Goal: Information Seeking & Learning: Learn about a topic

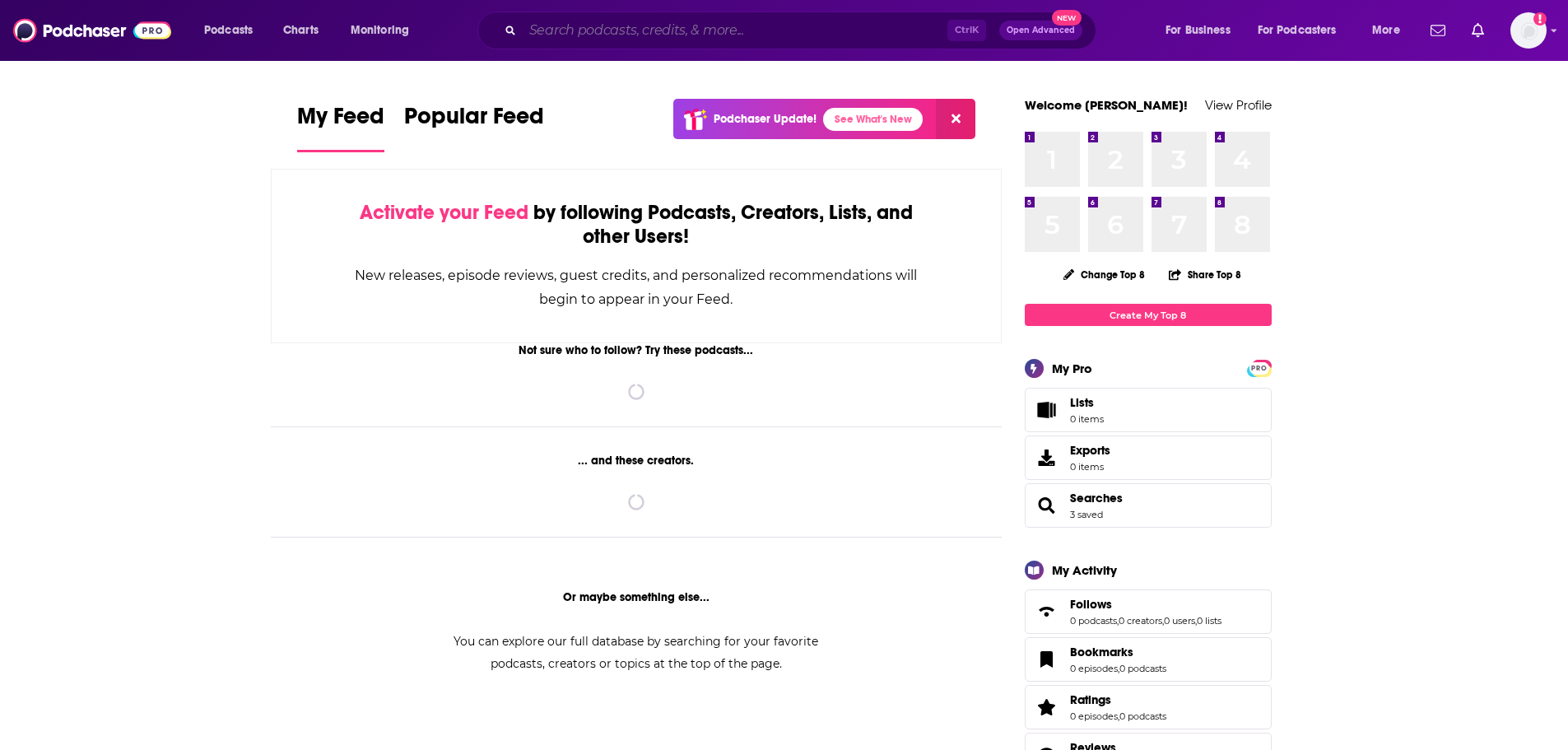
click at [812, 22] on input "Search podcasts, credits, & more..." at bounding box center [735, 30] width 425 height 26
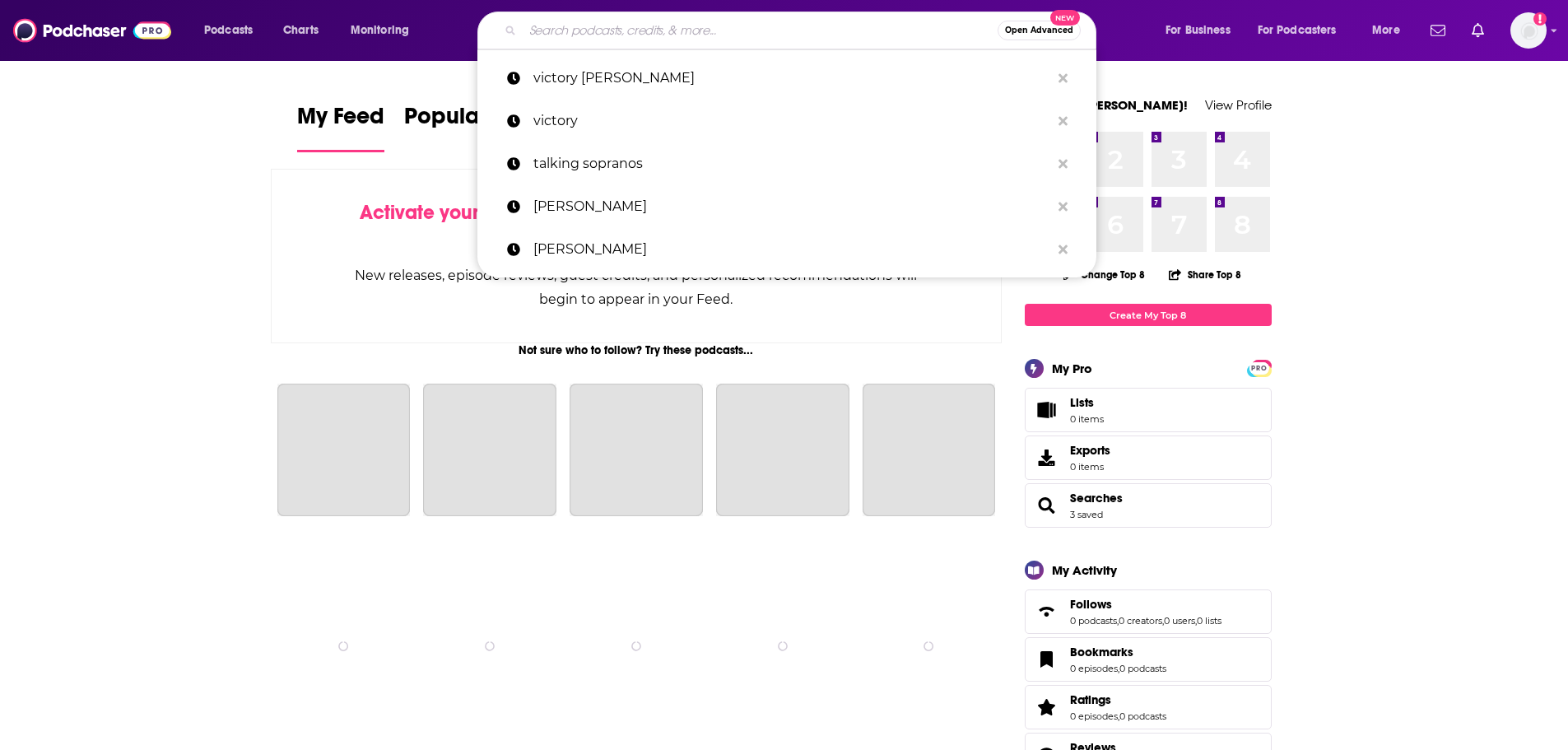
click at [798, 25] on input "Search podcasts, credits, & more..." at bounding box center [760, 30] width 475 height 26
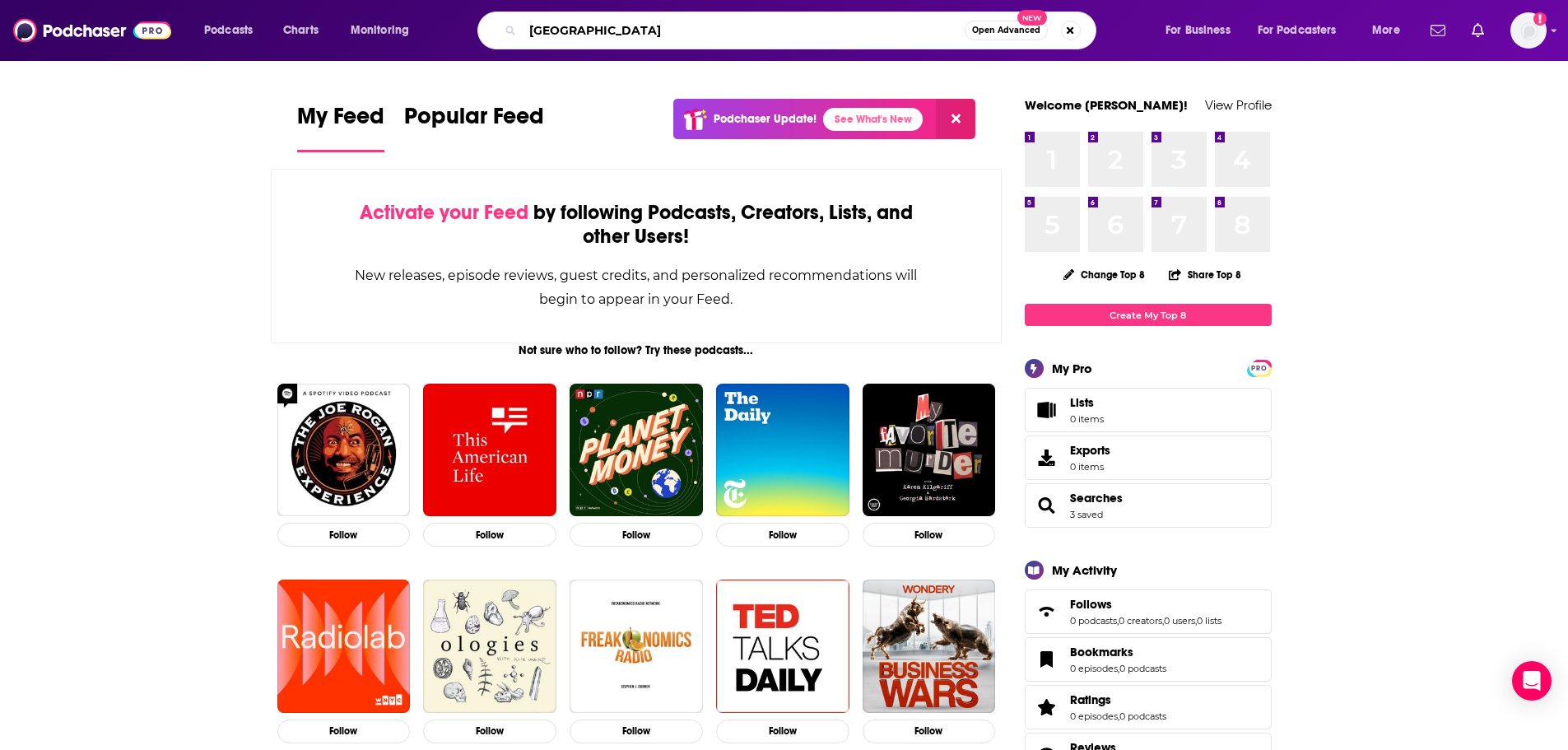
click at [659, 25] on input "[GEOGRAPHIC_DATA]" at bounding box center [743, 30] width 442 height 26
type input "[PERSON_NAME]"
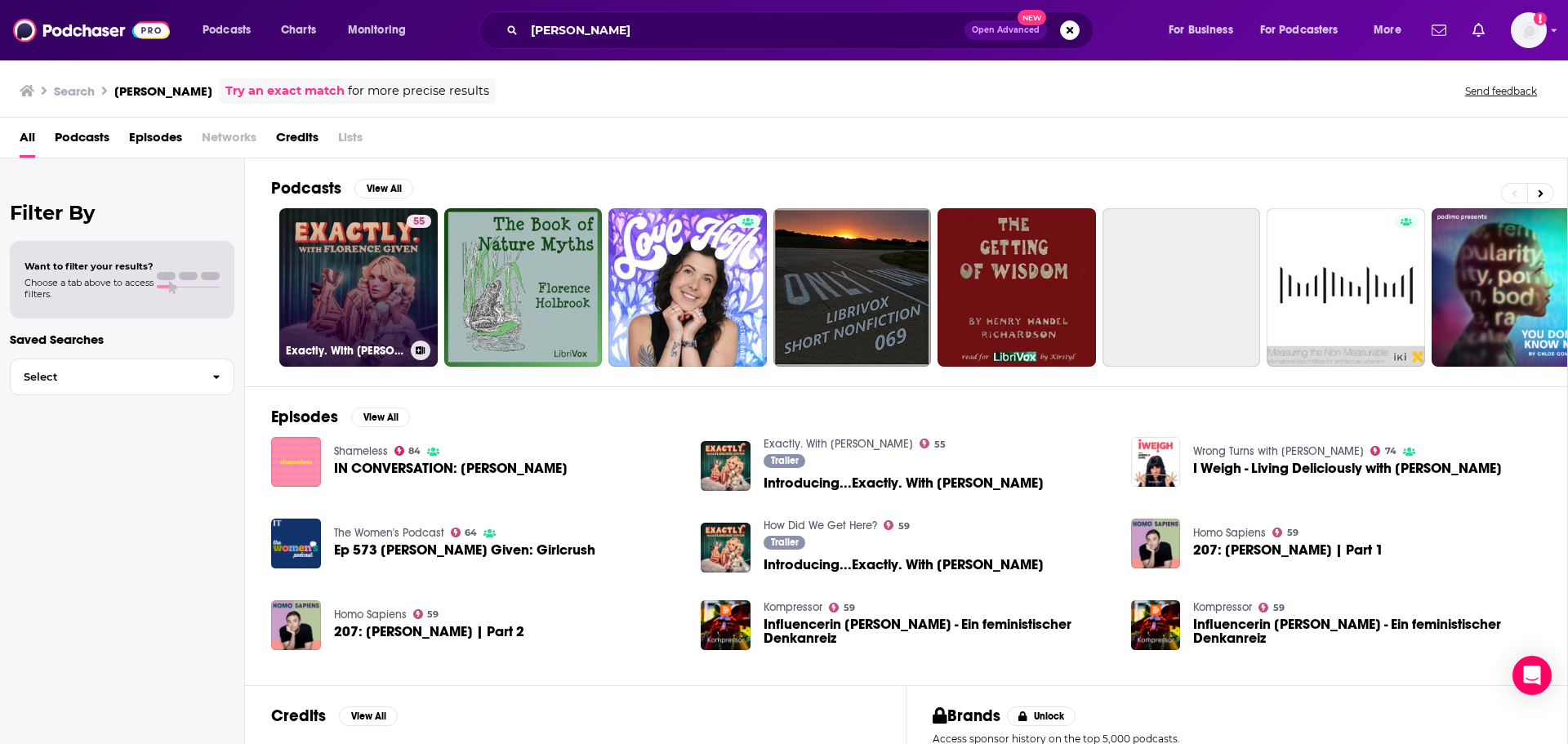
click at [357, 245] on link "55 Exactly. With [PERSON_NAME]" at bounding box center [358, 287] width 159 height 159
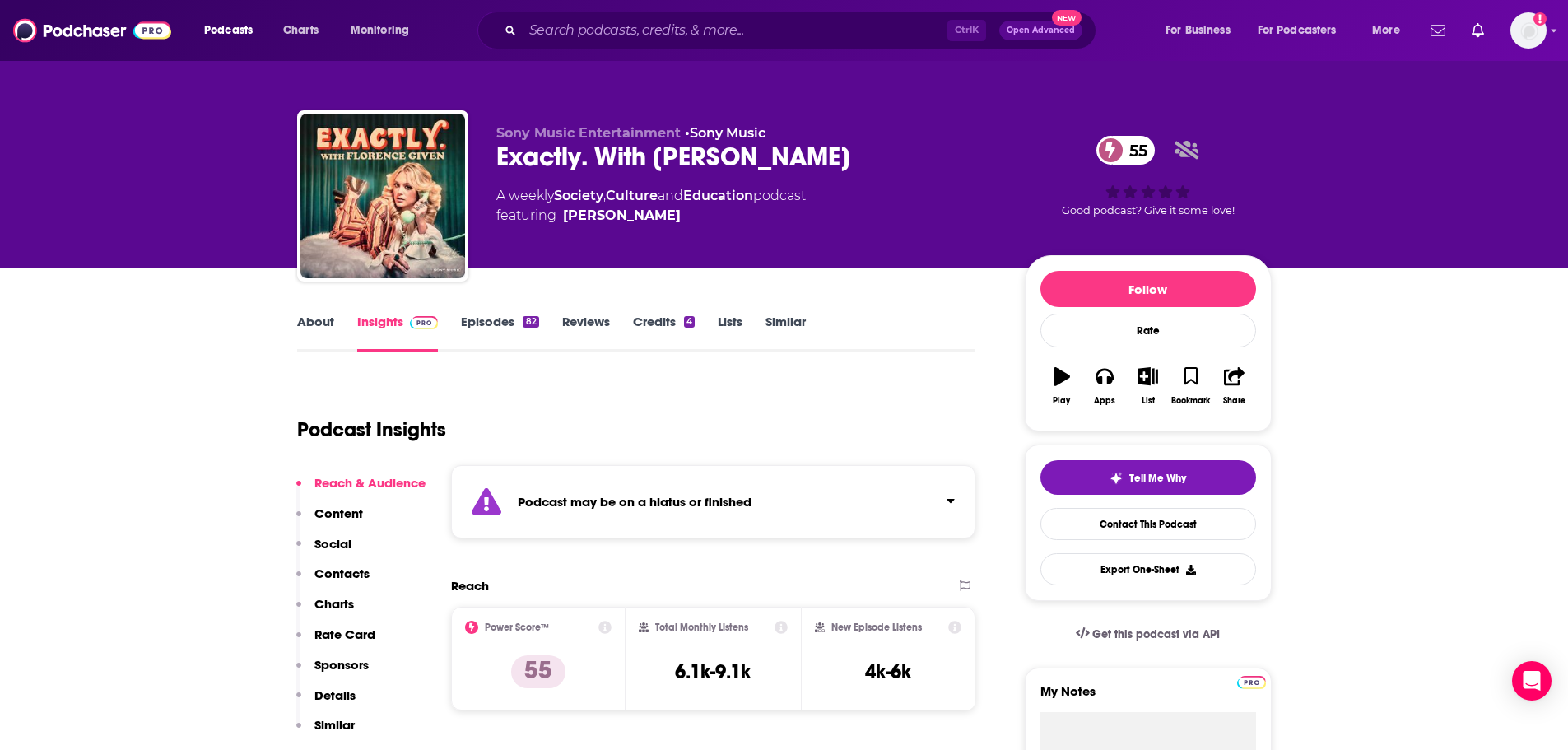
click at [486, 323] on link "Episodes 82" at bounding box center [499, 332] width 77 height 38
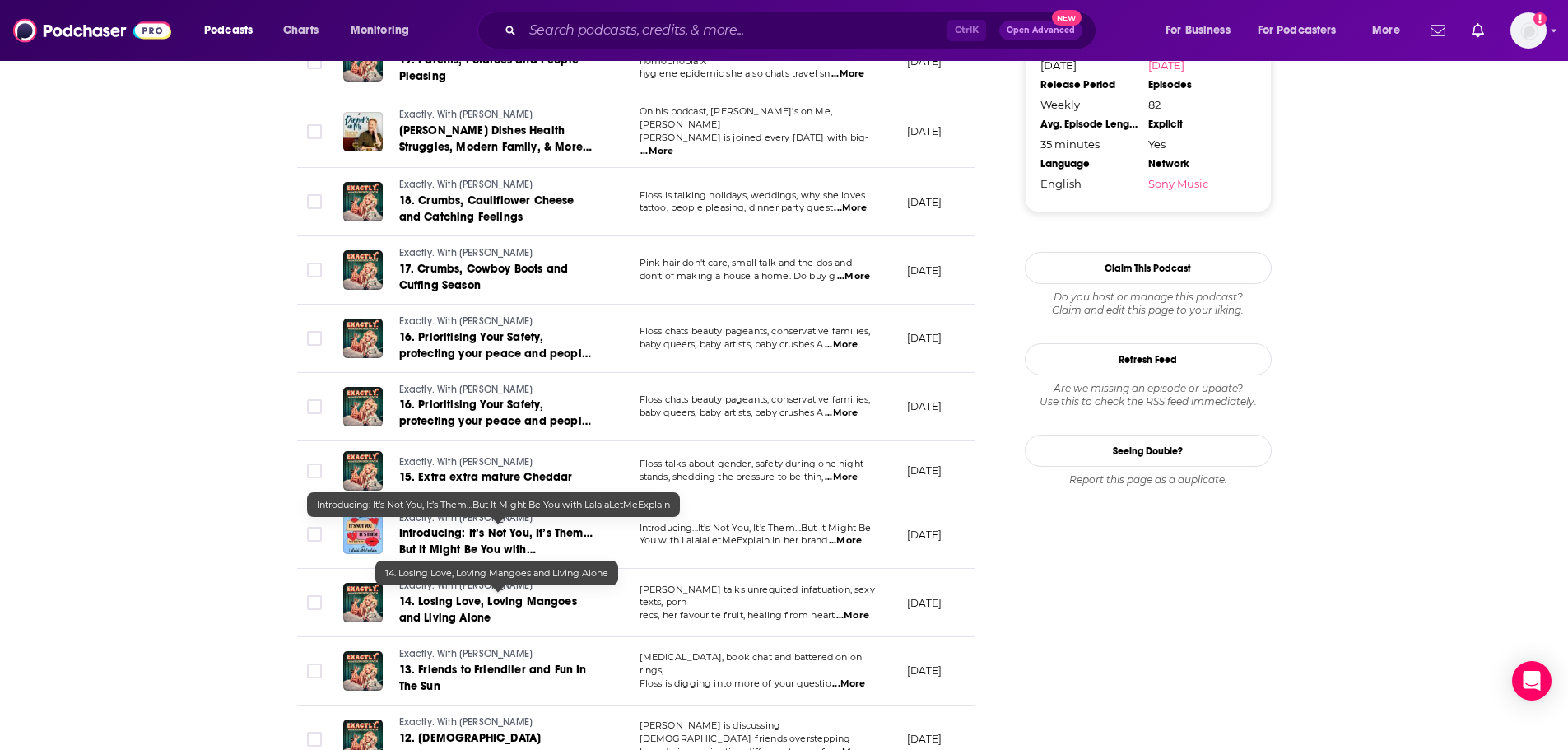
scroll to position [1721, 0]
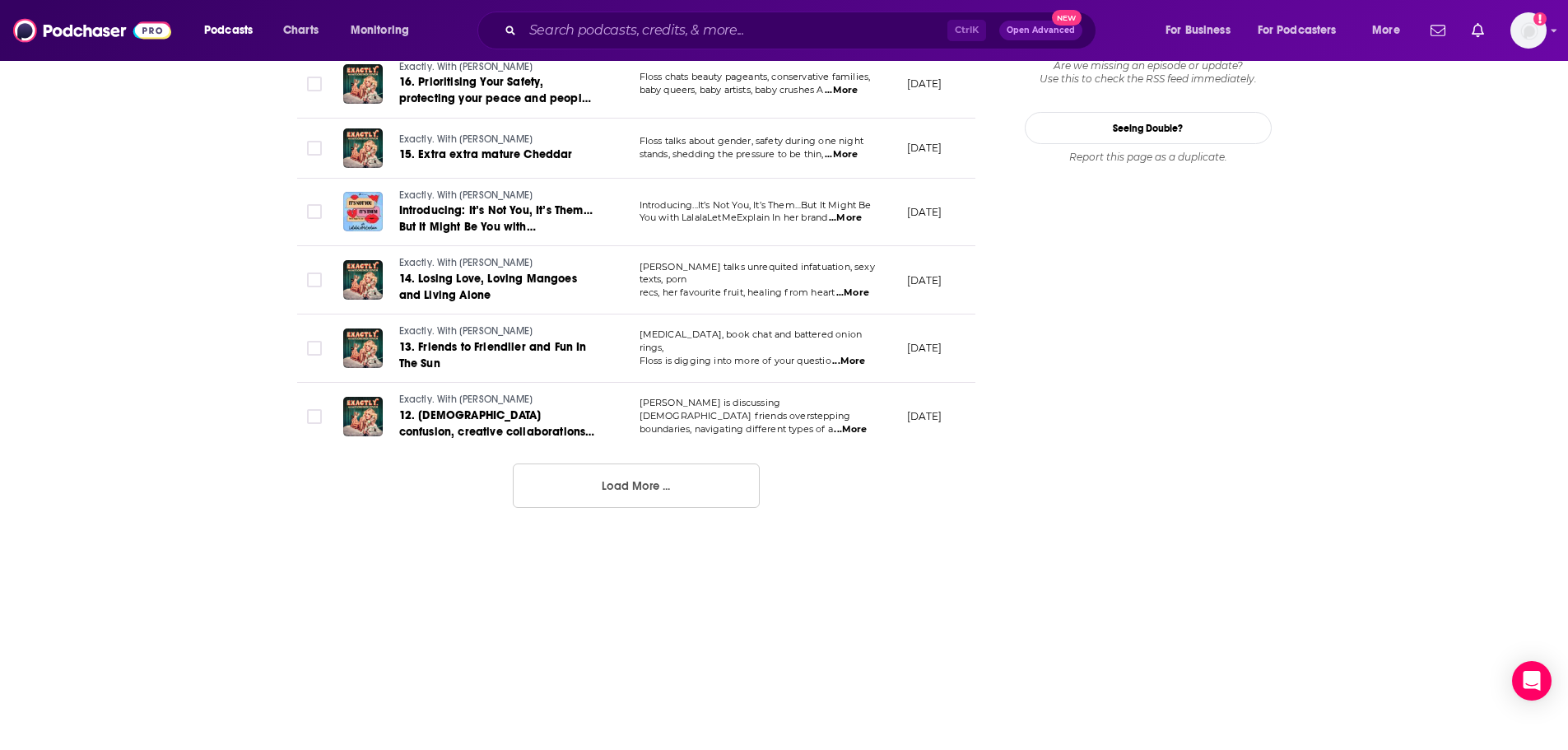
click at [569, 494] on button "Load More ..." at bounding box center [636, 485] width 247 height 44
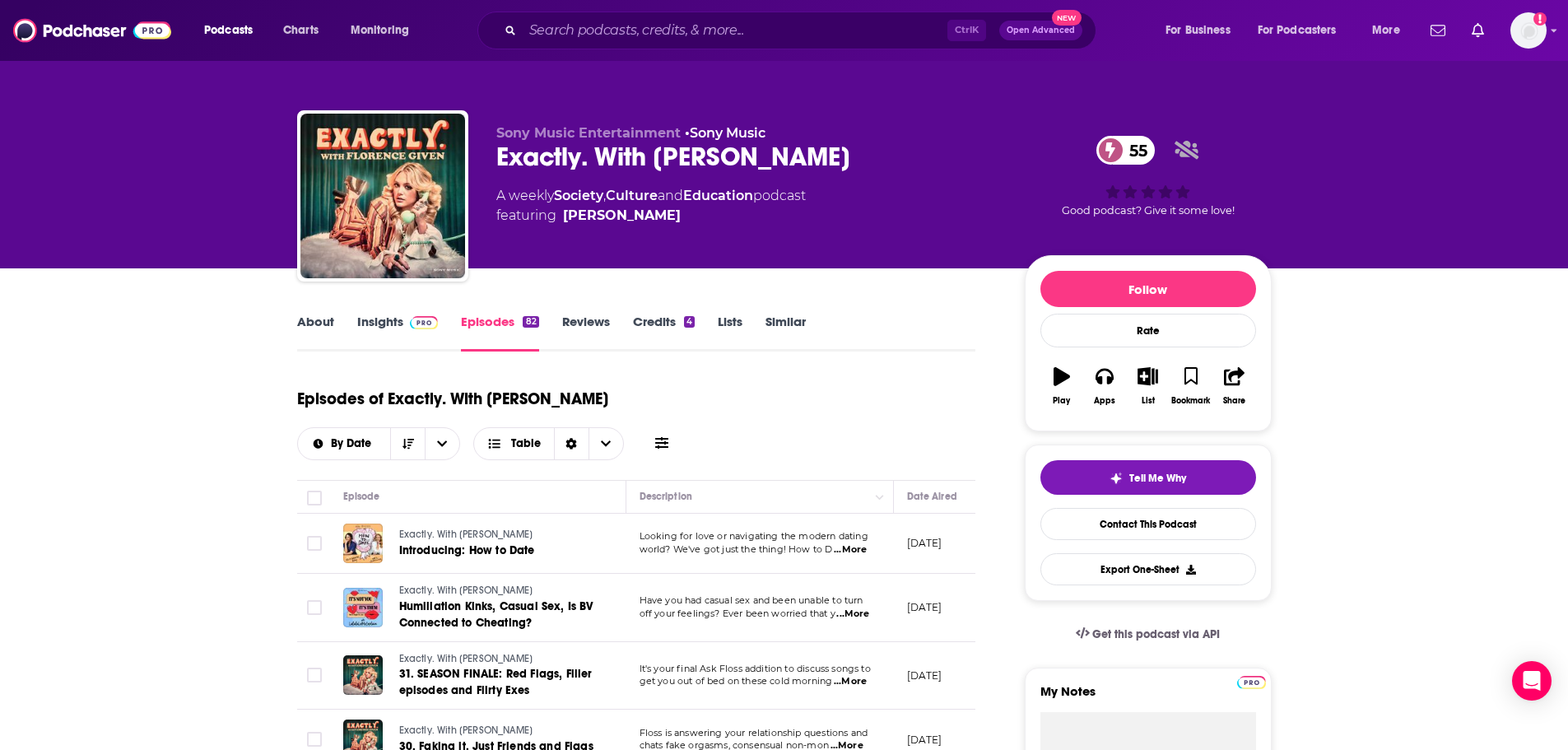
scroll to position [247, 0]
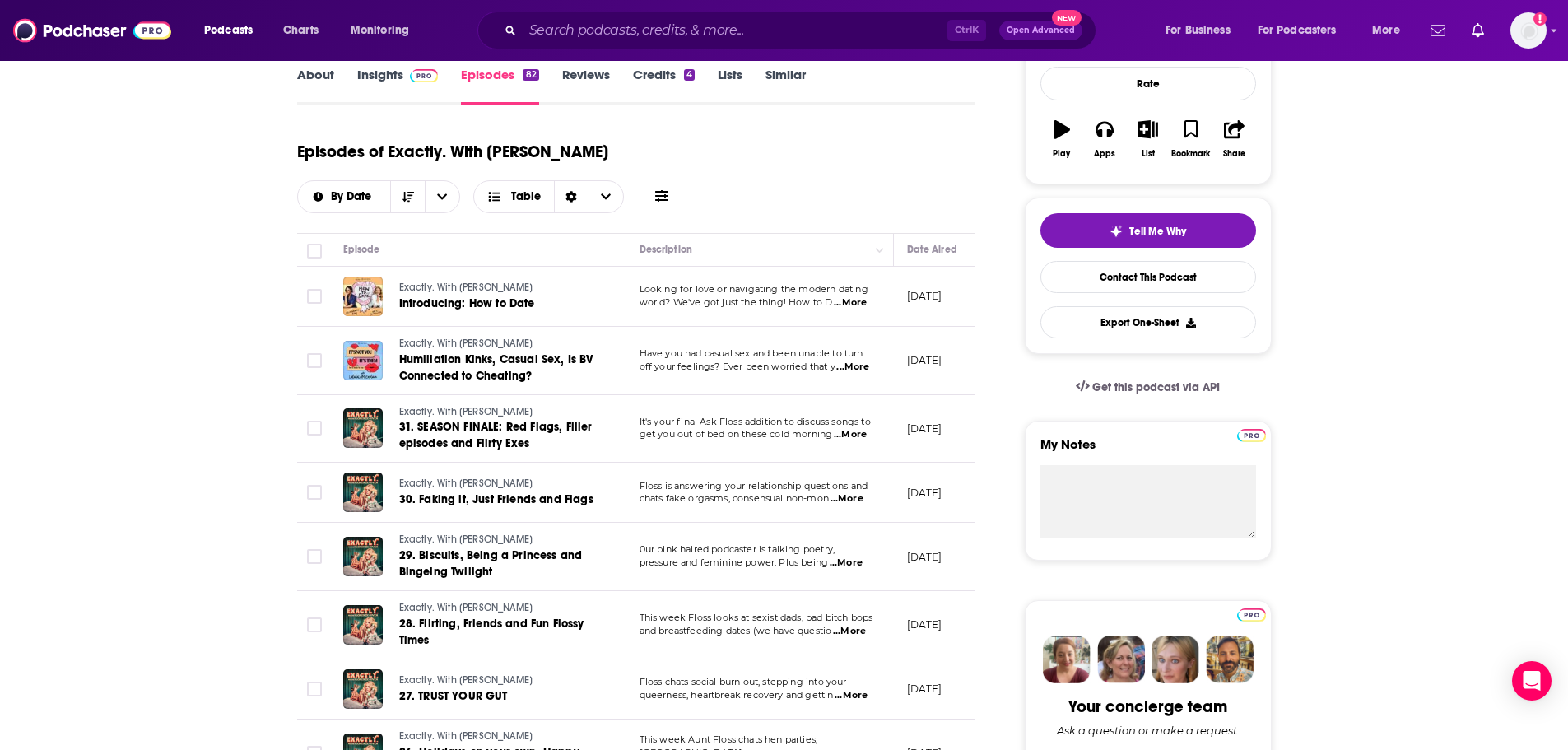
click at [418, 289] on span "Exactly. With [PERSON_NAME]" at bounding box center [466, 286] width 134 height 11
